Goal: Information Seeking & Learning: Learn about a topic

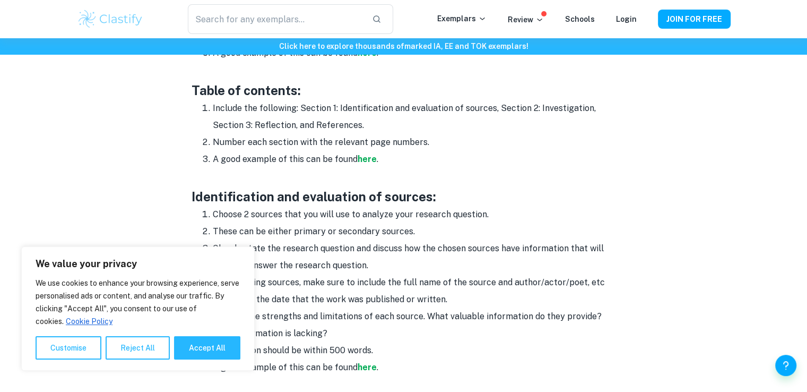
scroll to position [742, 0]
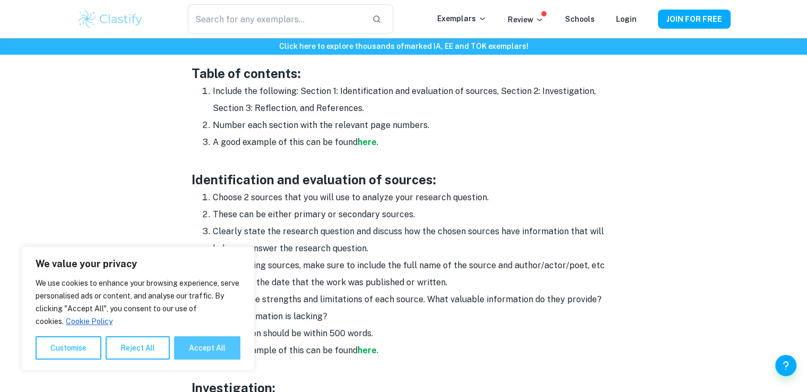
click at [209, 342] on button "Accept All" at bounding box center [207, 347] width 66 height 23
checkbox input "true"
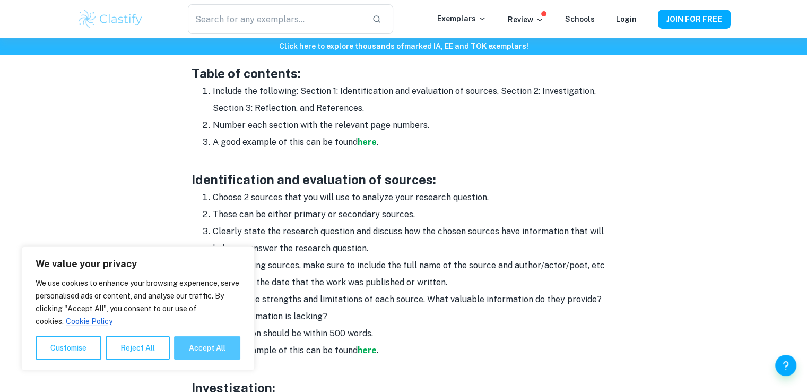
checkbox input "true"
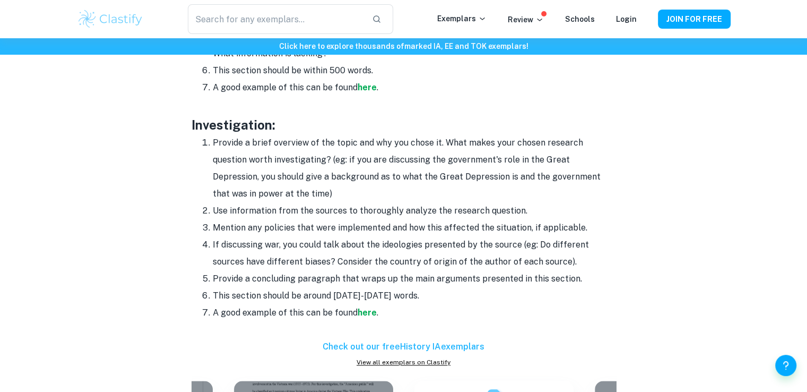
scroll to position [1159, 0]
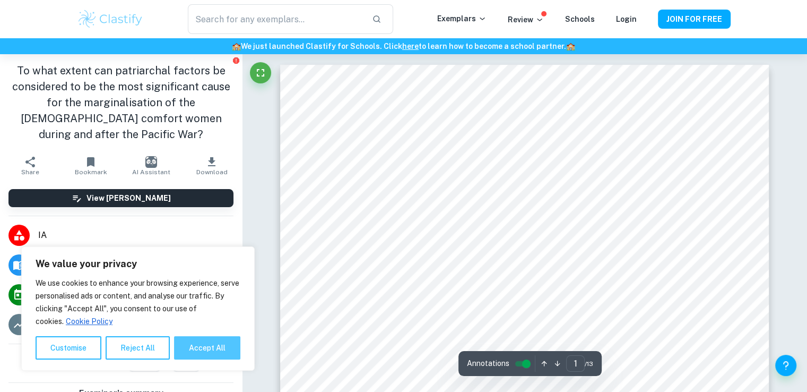
click at [216, 357] on button "Accept All" at bounding box center [207, 347] width 66 height 23
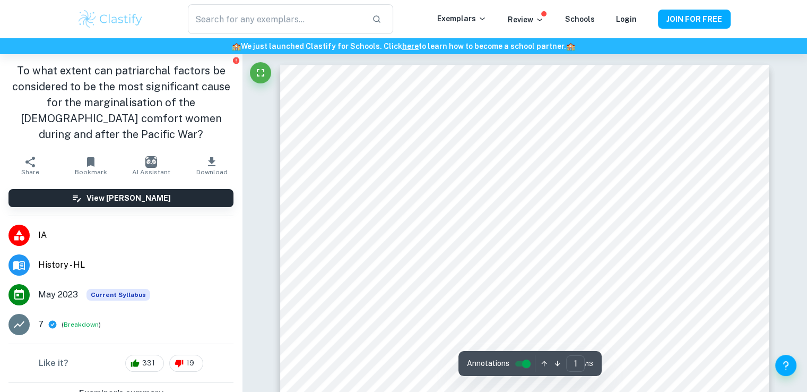
checkbox input "true"
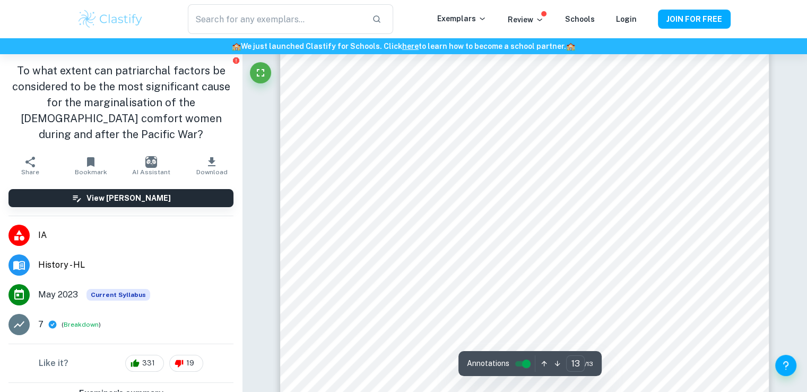
scroll to position [8977, 0]
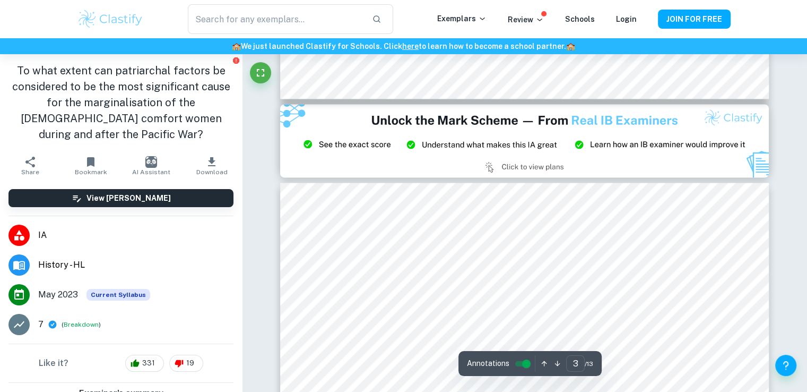
type input "2"
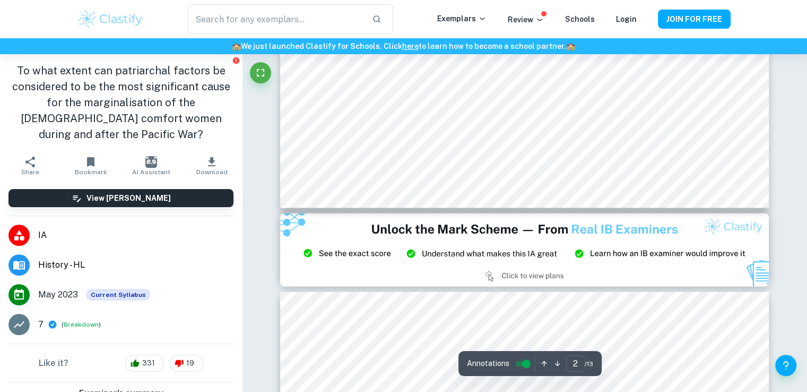
scroll to position [1088, 0]
